Goal: Go to known website: Access a specific website the user already knows

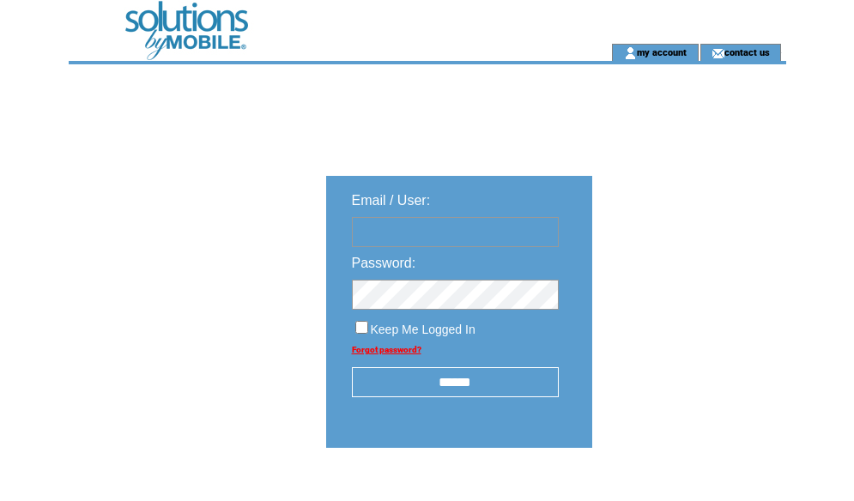
type input "**********"
click at [434, 379] on input "******" at bounding box center [455, 382] width 207 height 30
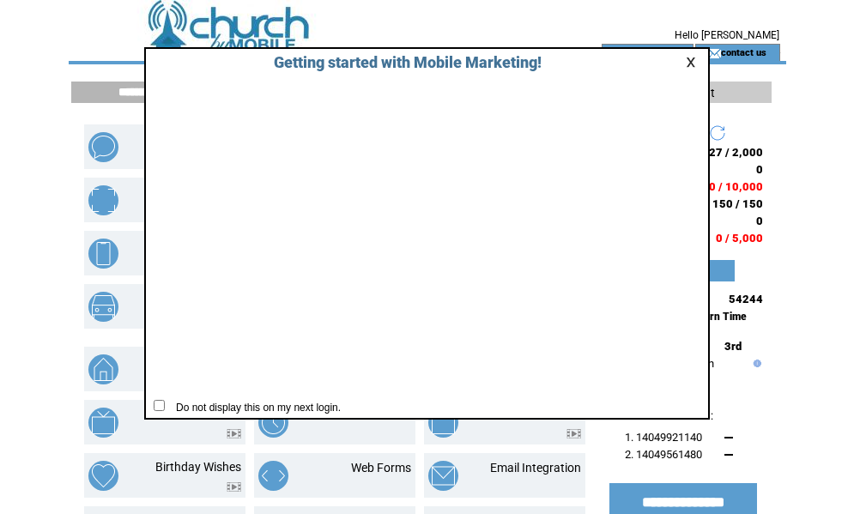
click at [689, 63] on link at bounding box center [693, 62] width 15 height 11
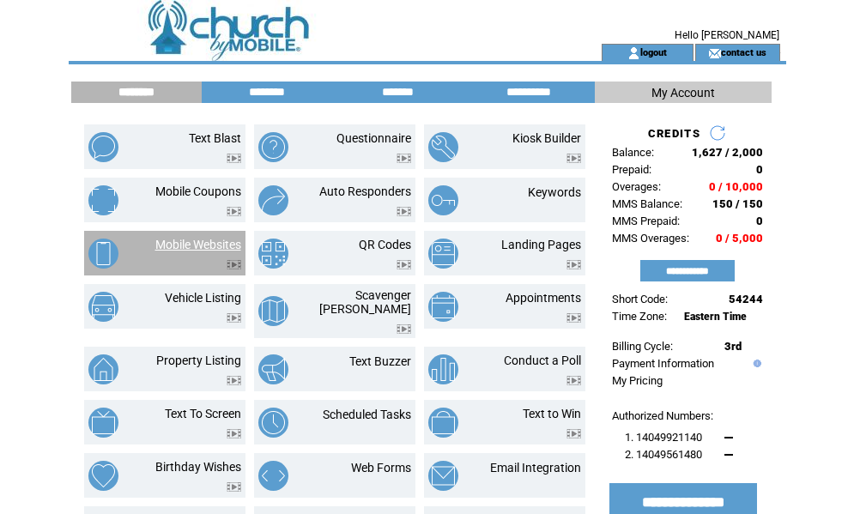
click at [196, 245] on link "Mobile Websites" at bounding box center [198, 245] width 86 height 14
